Goal: Use online tool/utility: Use online tool/utility

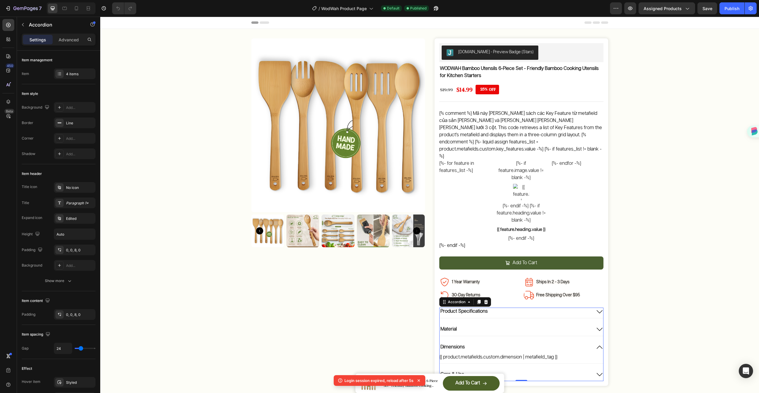
scroll to position [88, 0]
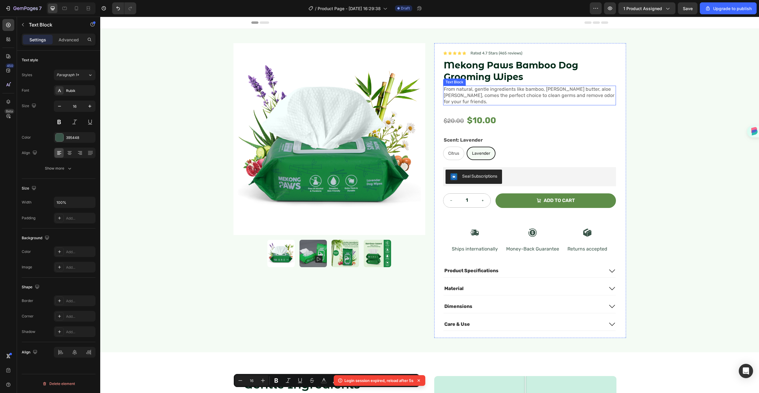
click at [516, 91] on span "From natural, gentle ingredients like bamboo, [PERSON_NAME] butter, aloe [PERSO…" at bounding box center [529, 95] width 171 height 18
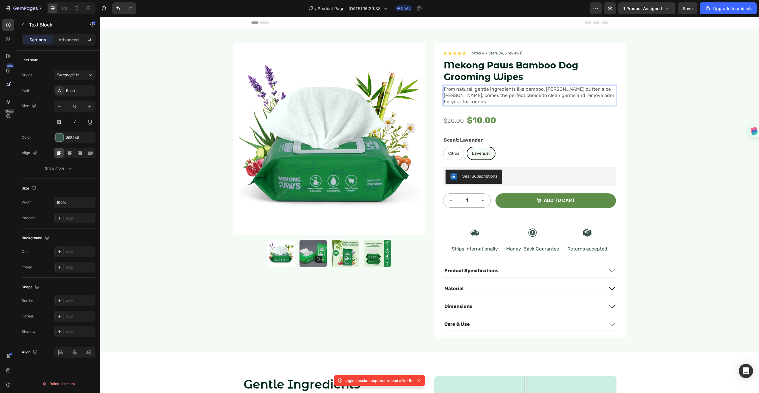
click at [444, 87] on span "From natural, gentle ingredients like bamboo, [PERSON_NAME] butter, aloe [PERSO…" at bounding box center [529, 95] width 171 height 18
